Goal: Complete application form

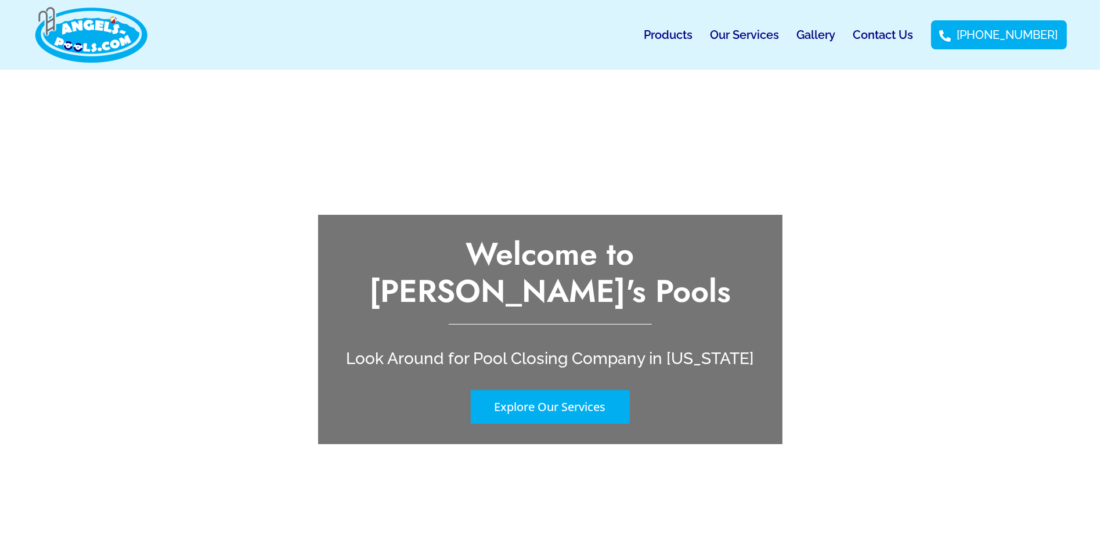
click at [901, 35] on link "Contact Us" at bounding box center [883, 34] width 60 height 27
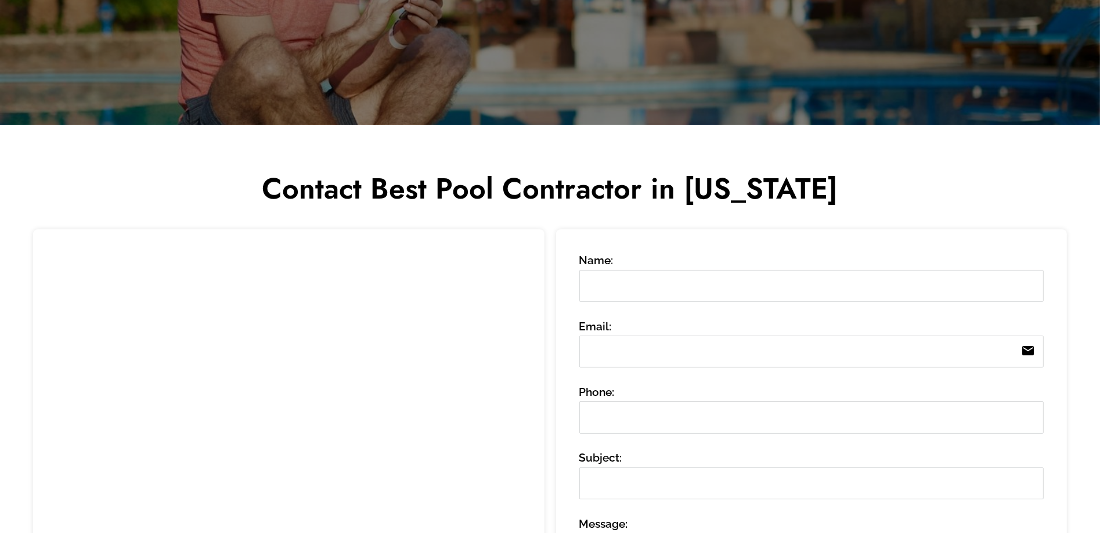
scroll to position [290, 0]
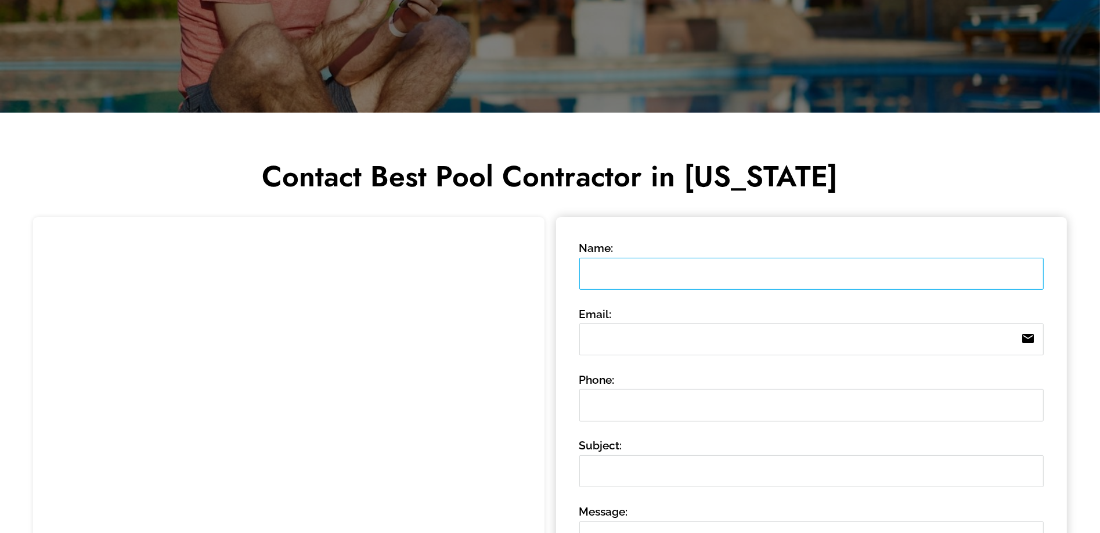
click at [704, 269] on input "Name:" at bounding box center [811, 274] width 464 height 32
type input "[PERSON_NAME]"
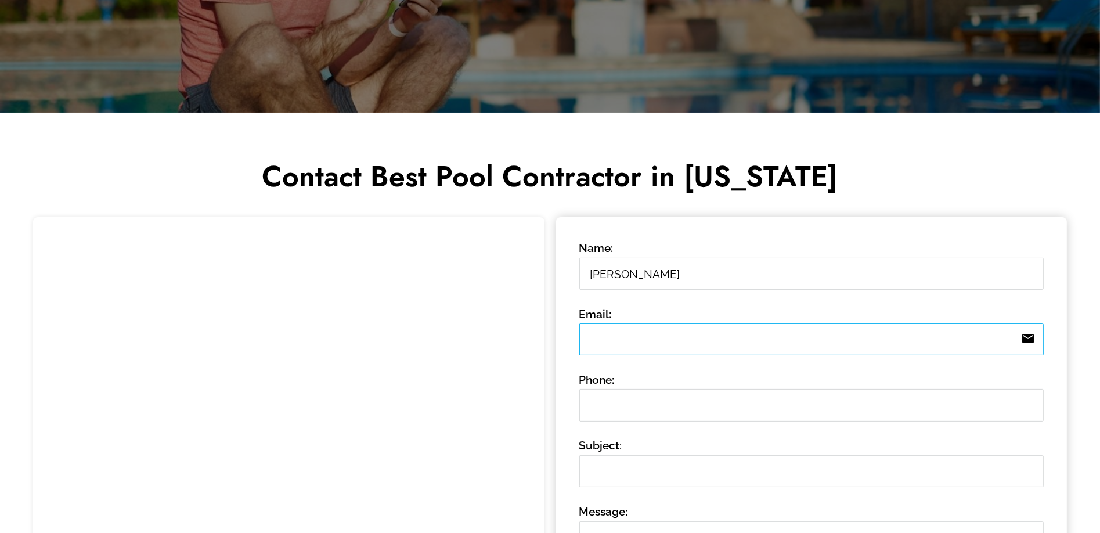
click at [586, 342] on input "Email: email" at bounding box center [811, 339] width 464 height 32
type input "[EMAIL_ADDRESS][DOMAIN_NAME]"
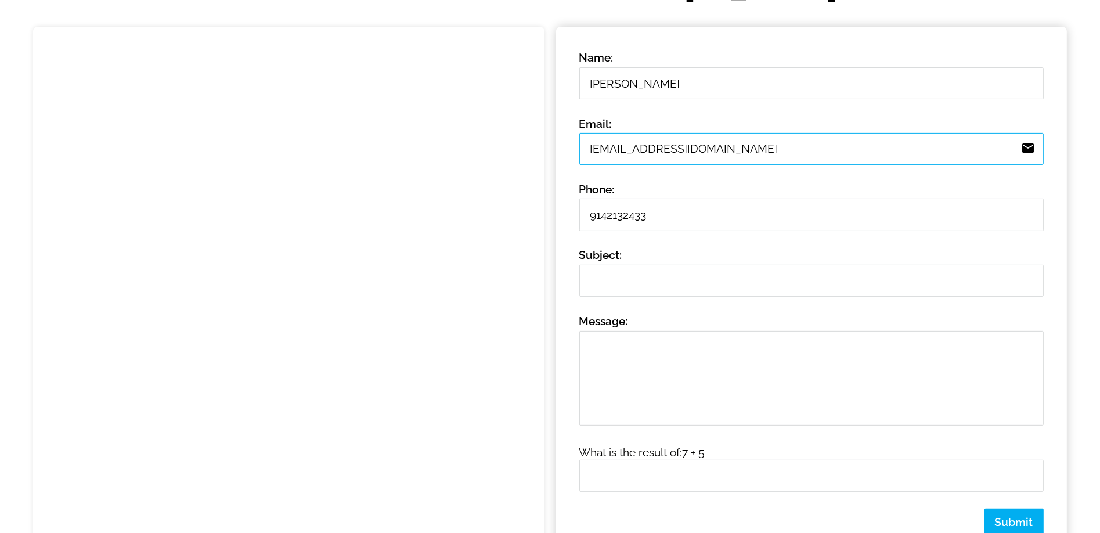
scroll to position [522, 0]
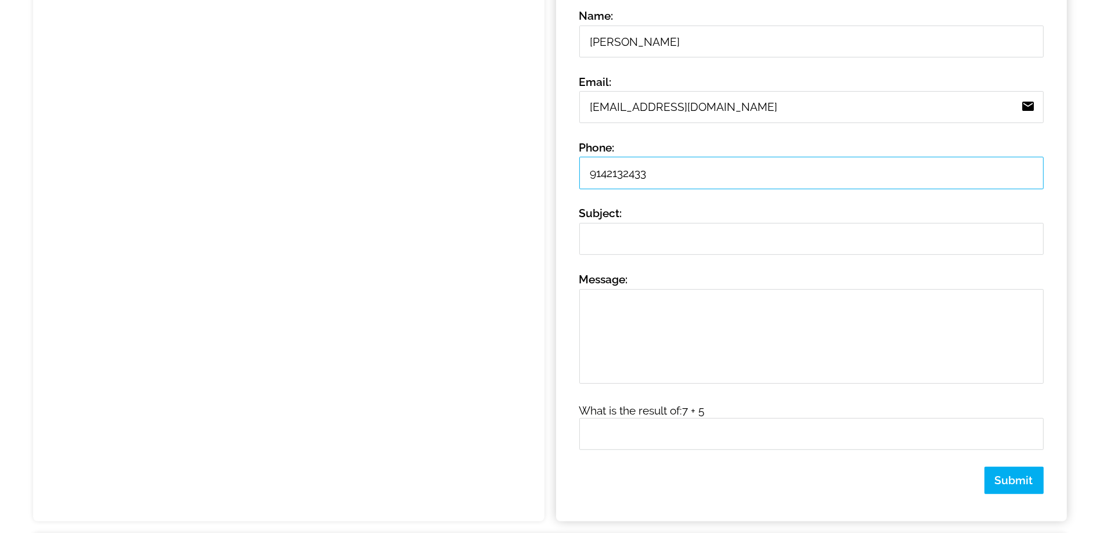
click at [607, 173] on input "9142132433" at bounding box center [811, 173] width 464 height 32
click at [629, 175] on input "914-2132433" at bounding box center [811, 173] width 464 height 32
type input "[PHONE_NUMBER]"
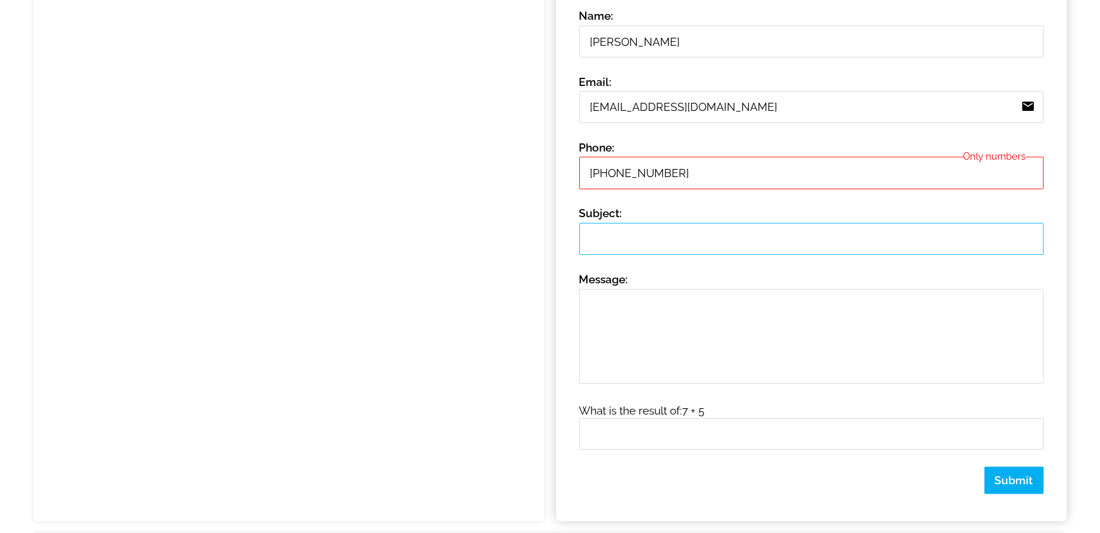
click at [646, 236] on input "Subject:" at bounding box center [811, 239] width 464 height 32
type input "pool closing"
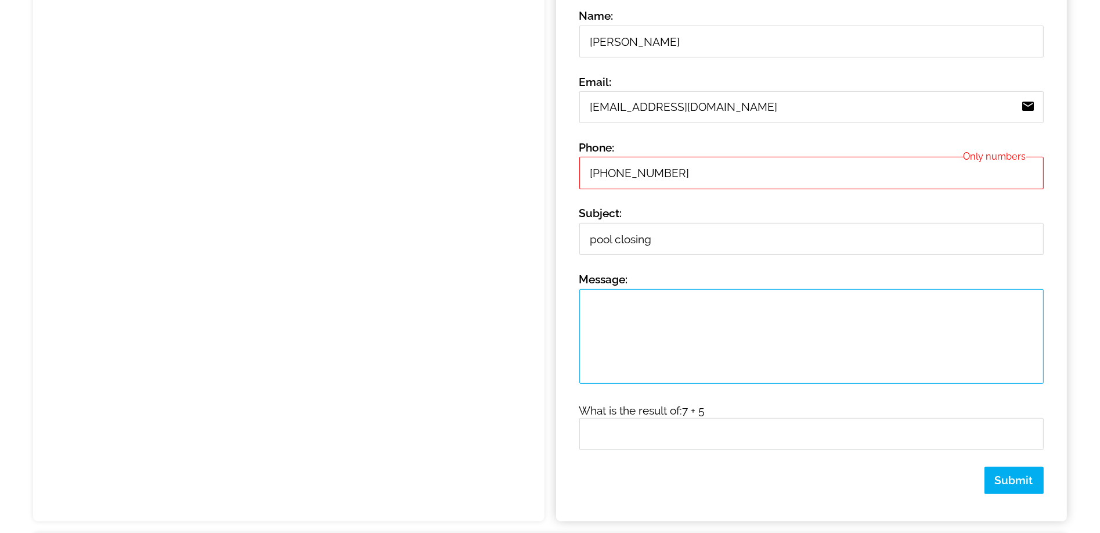
click at [663, 349] on textarea "Message: 0 /" at bounding box center [811, 336] width 464 height 95
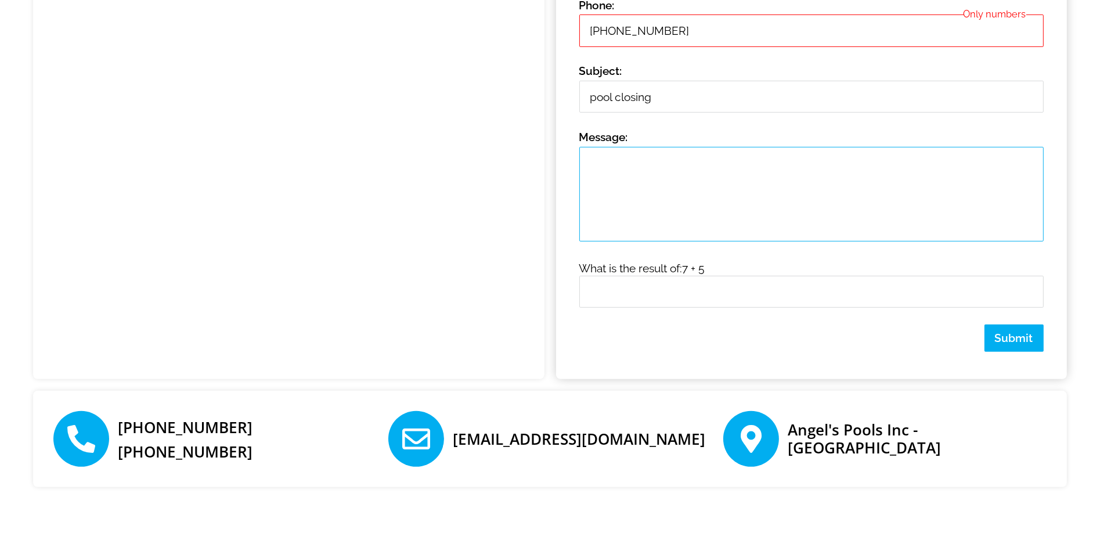
scroll to position [696, 0]
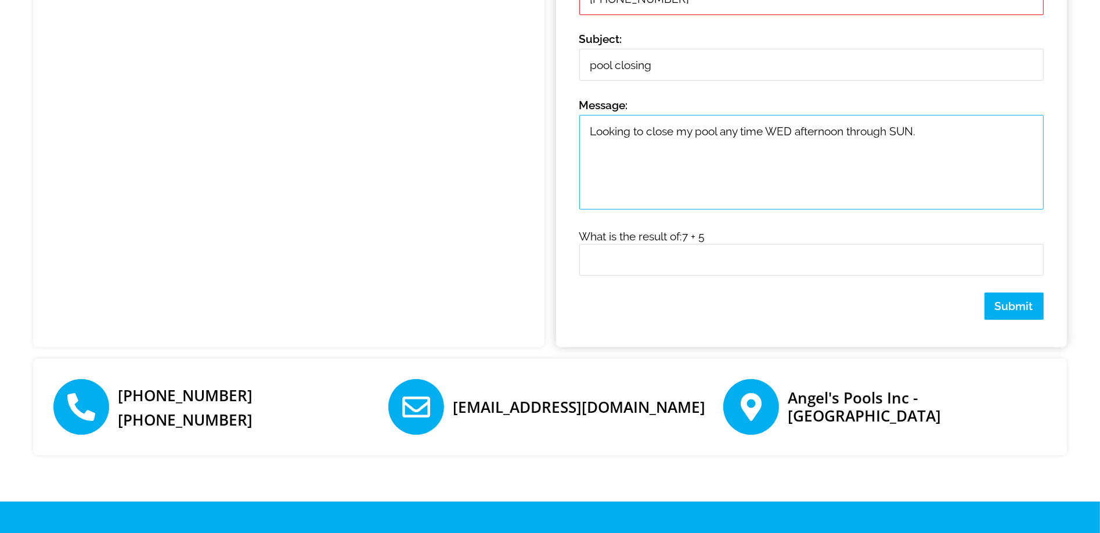
type textarea "Looking to close my pool any time WED afternoon through SUN."
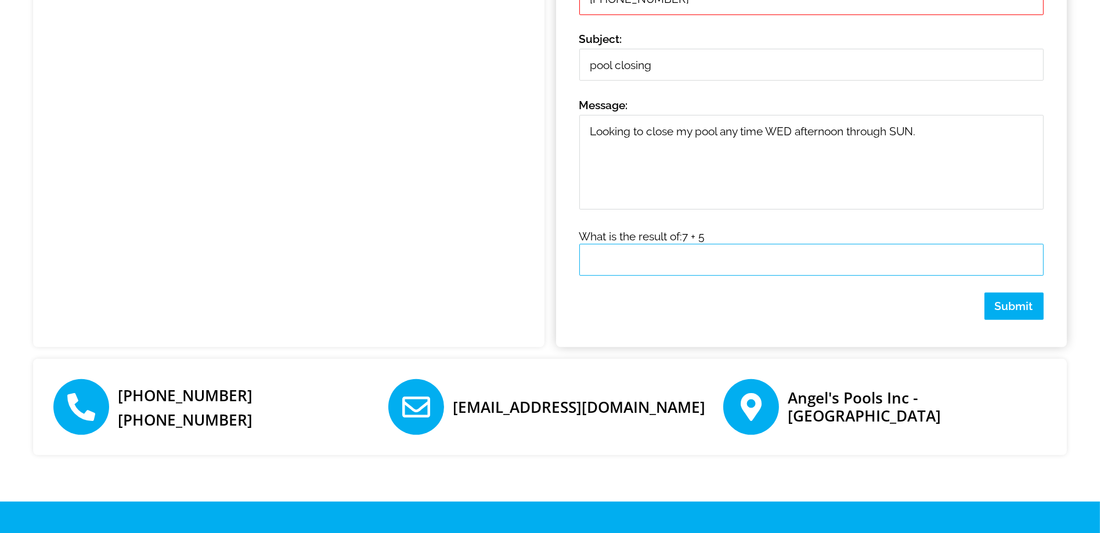
click at [736, 257] on input "text" at bounding box center [811, 260] width 464 height 32
type input "12"
click at [1008, 305] on span "Submit" at bounding box center [1014, 305] width 38 height 13
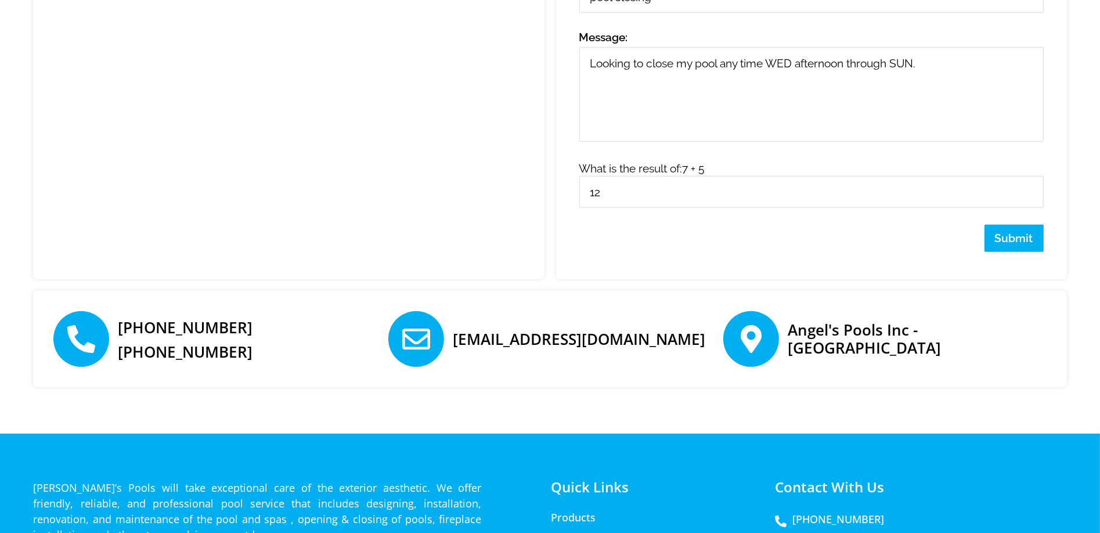
scroll to position [766, 0]
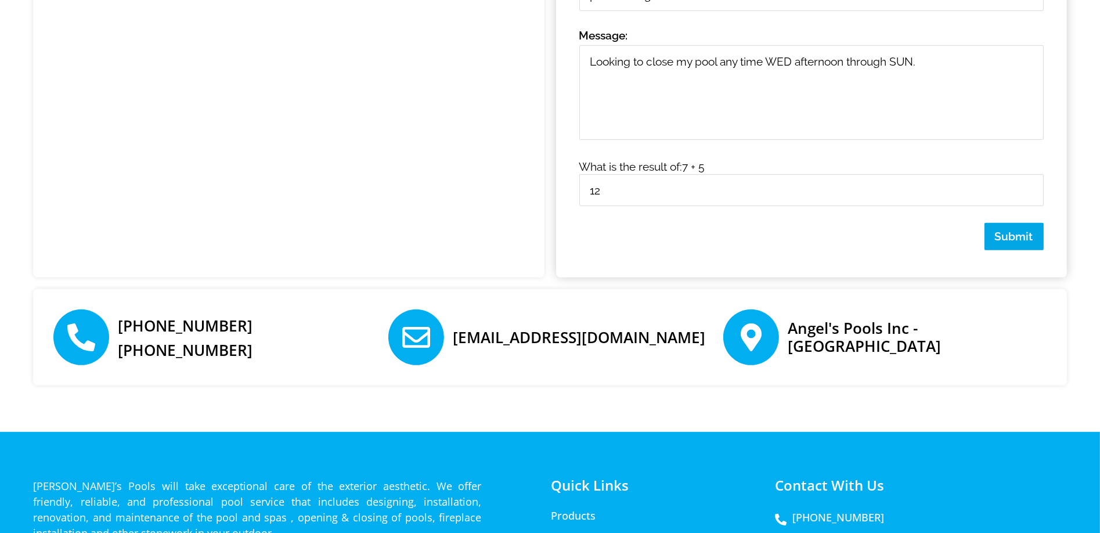
click at [999, 230] on span "Submit" at bounding box center [1014, 236] width 38 height 13
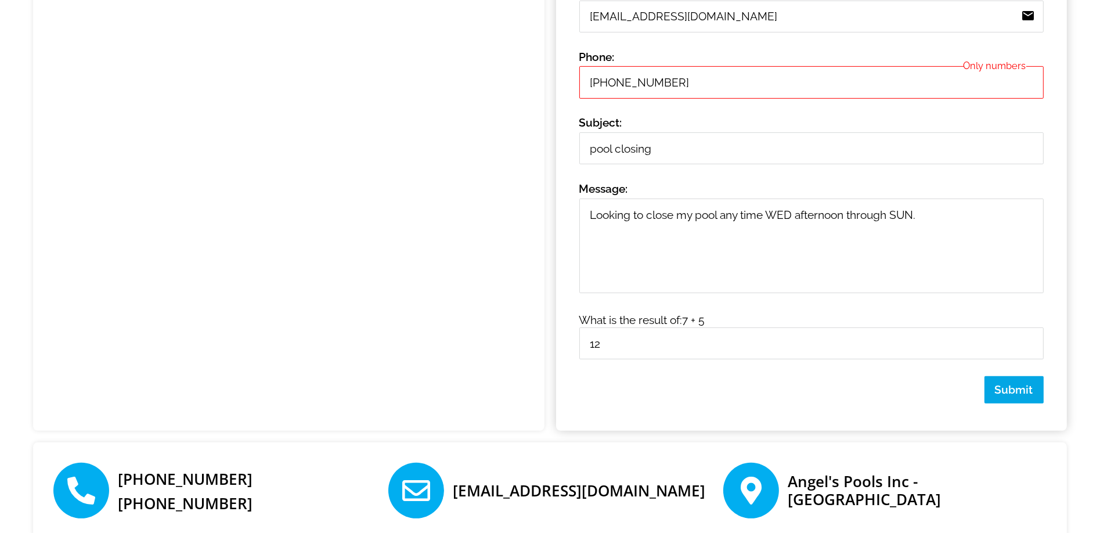
scroll to position [592, 0]
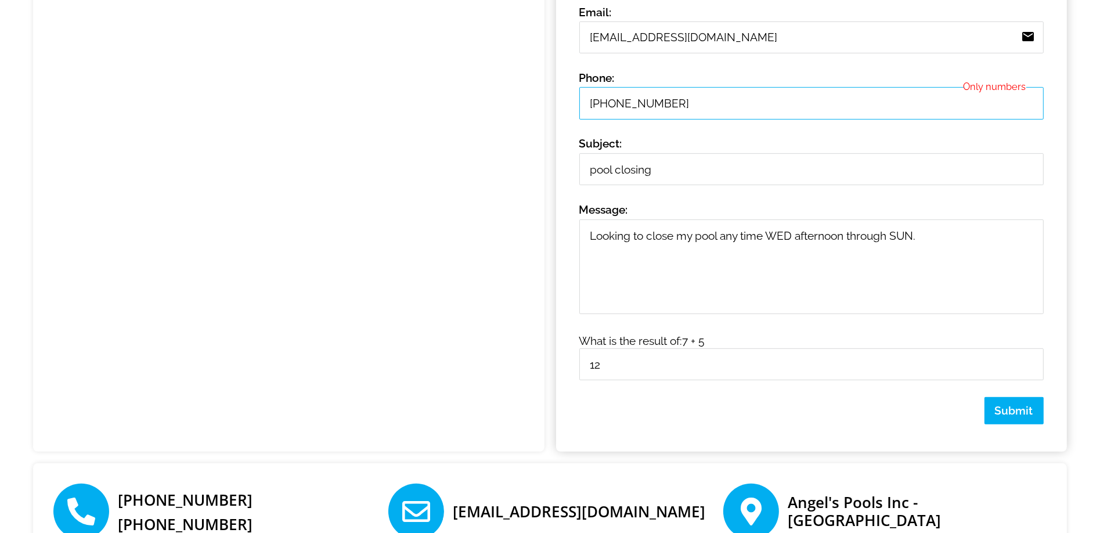
click at [609, 106] on input "[PHONE_NUMBER]" at bounding box center [811, 103] width 464 height 32
click at [627, 105] on input "914213-2433" at bounding box center [811, 103] width 464 height 32
type input "9142132433"
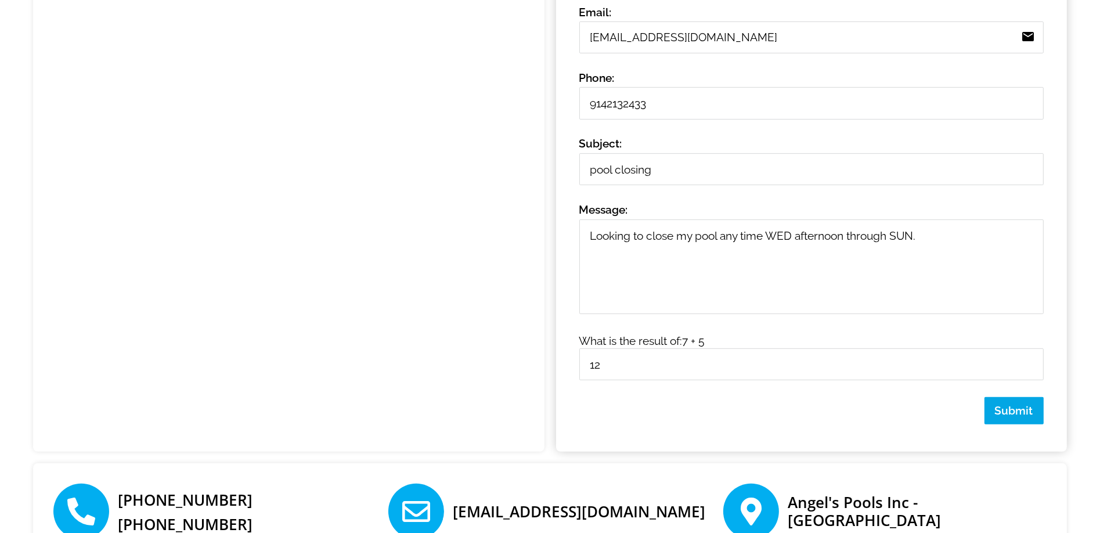
click at [1024, 410] on span "Submit" at bounding box center [1014, 410] width 38 height 13
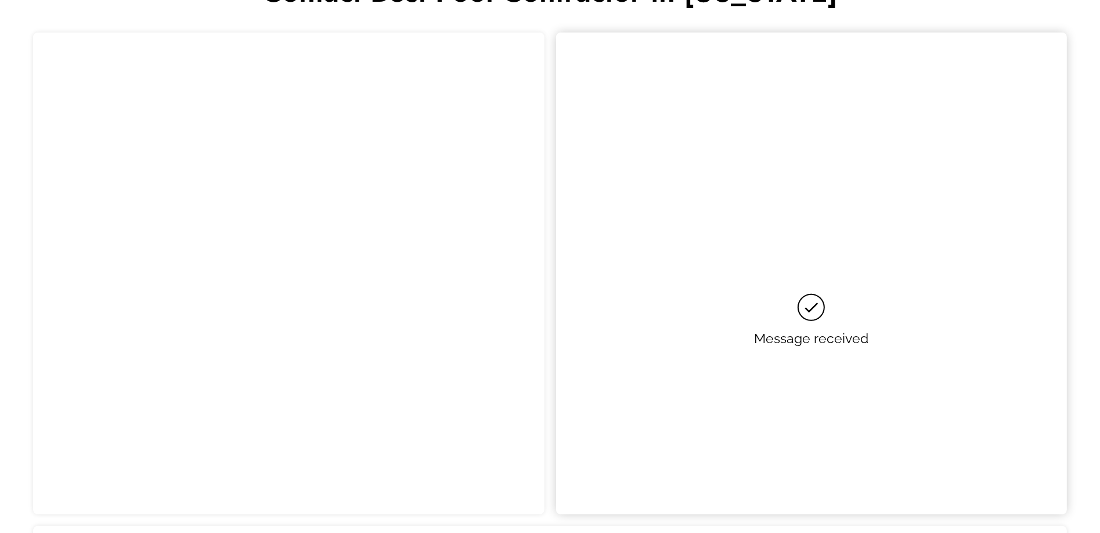
scroll to position [472, 0]
